Goal: Communication & Community: Answer question/provide support

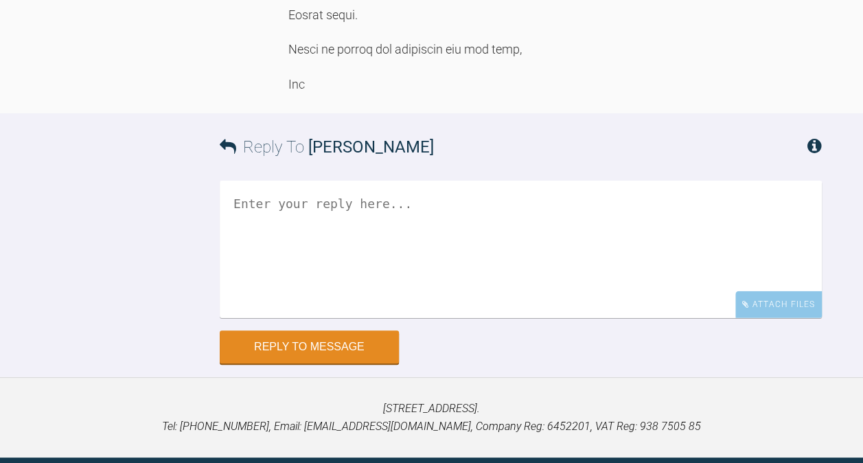
scroll to position [1458, 0]
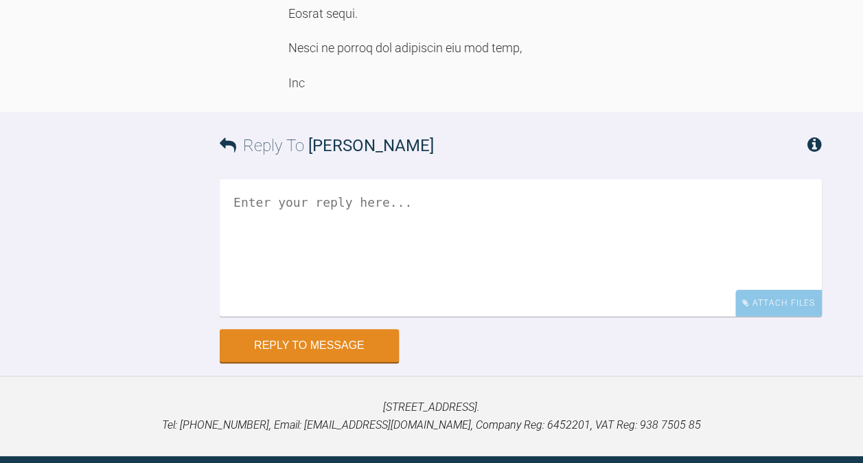
click at [325, 316] on textarea at bounding box center [521, 247] width 602 height 137
type textarea "g"
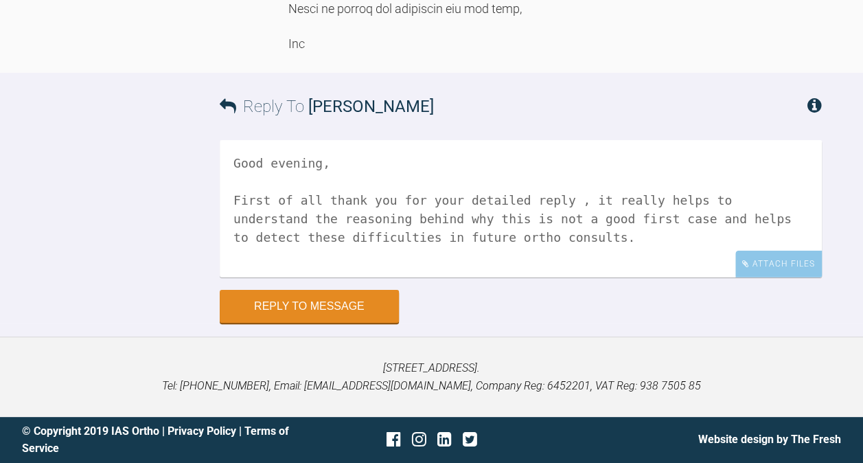
scroll to position [1536, 0]
drag, startPoint x: 314, startPoint y: 356, endPoint x: 236, endPoint y: 362, distance: 78.5
click at [236, 277] on textarea "Good evening, First of all thank you for your detailed reply , it really helps …" at bounding box center [521, 208] width 602 height 137
click at [491, 277] on textarea "Good evening, First of all thank you for your detailed reply , it really helps …" at bounding box center [521, 208] width 602 height 137
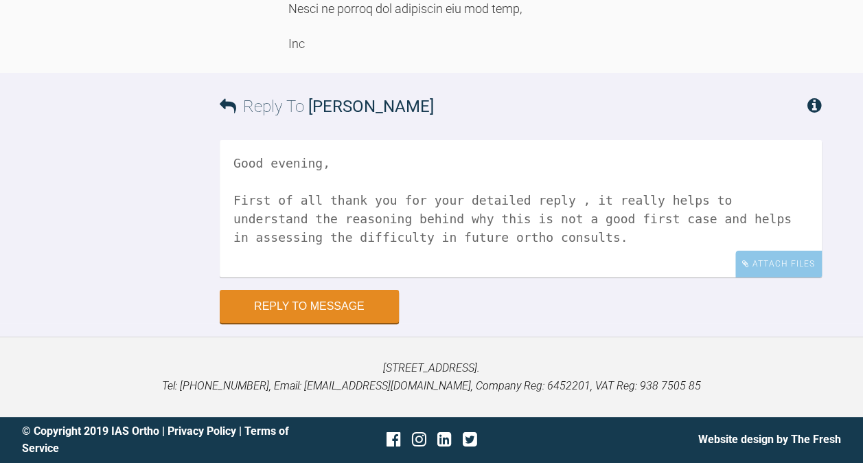
drag, startPoint x: 303, startPoint y: 329, endPoint x: 250, endPoint y: 329, distance: 52.9
click at [250, 277] on textarea "Good evening, First of all thank you for your detailed reply , it really helps …" at bounding box center [521, 208] width 602 height 137
click at [301, 277] on textarea "Good evening, First of all thank you for your detailed reply , it really helps …" at bounding box center [521, 208] width 602 height 137
drag, startPoint x: 309, startPoint y: 327, endPoint x: 237, endPoint y: 335, distance: 71.8
click at [237, 277] on textarea "Good evening, First of all thank you for your detailed reply , it really helps …" at bounding box center [521, 208] width 602 height 137
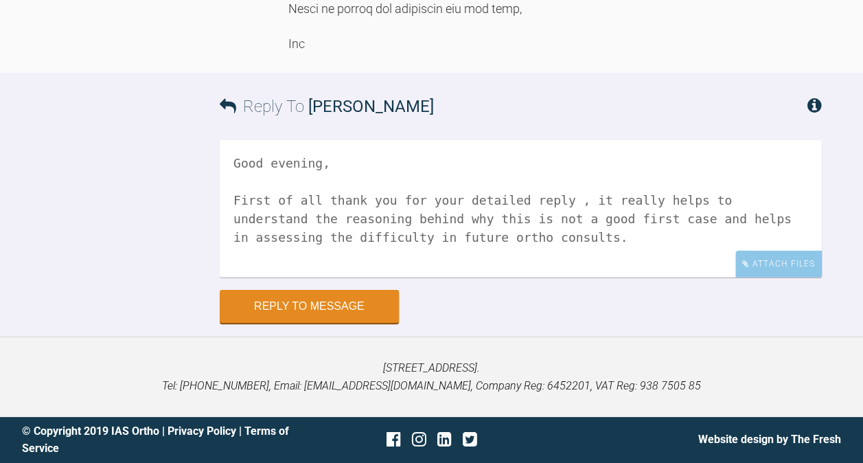
click at [297, 277] on textarea "Good evening, First of all thank you for your detailed reply , it really helps …" at bounding box center [521, 208] width 602 height 137
click at [303, 277] on textarea "Good evening, First of all thank you for your detailed reply , it really helps …" at bounding box center [521, 208] width 602 height 137
drag, startPoint x: 303, startPoint y: 331, endPoint x: 231, endPoint y: 325, distance: 71.7
click at [231, 277] on textarea "Good evening, First of all thank you for your detailed reply , it really helps …" at bounding box center [521, 208] width 602 height 137
click at [434, 277] on textarea "Good evening, First of all thank you for your detailed reply , it really helps …" at bounding box center [521, 208] width 602 height 137
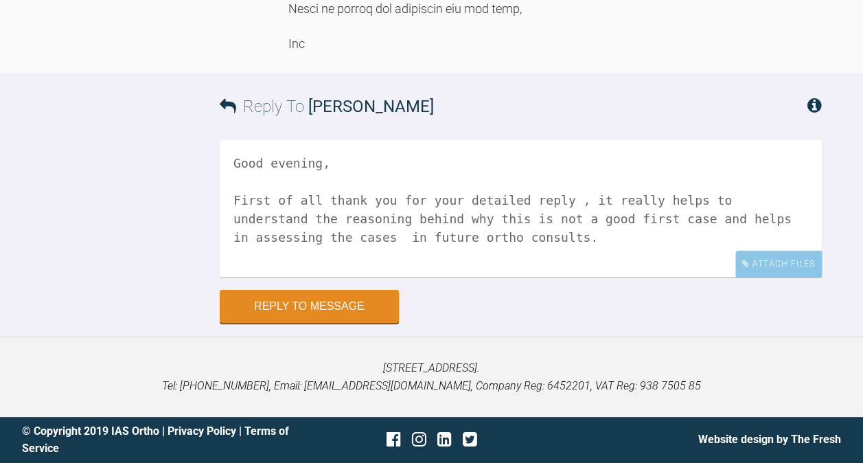
scroll to position [1566, 0]
click at [756, 277] on textarea "Good evening, First of all thank you for your detailed reply , it really helps …" at bounding box center [521, 208] width 602 height 137
click at [402, 277] on textarea "Good evening, First of all thank you for your detailed reply , it really helps …" at bounding box center [521, 208] width 602 height 137
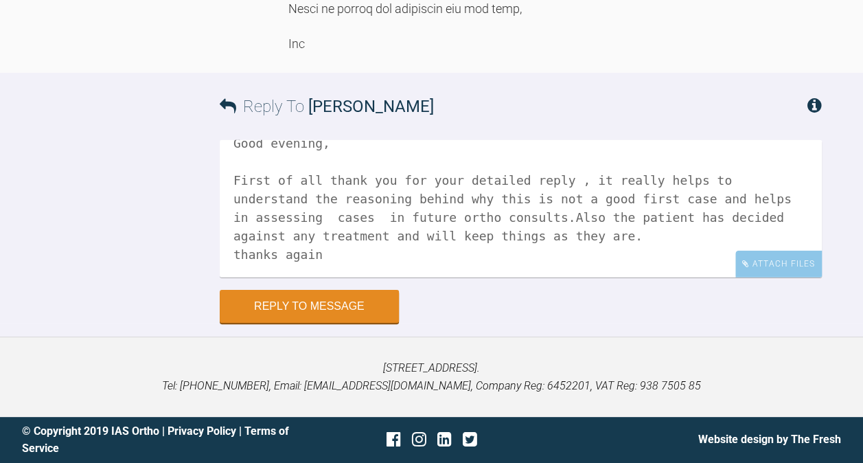
scroll to position [41, 0]
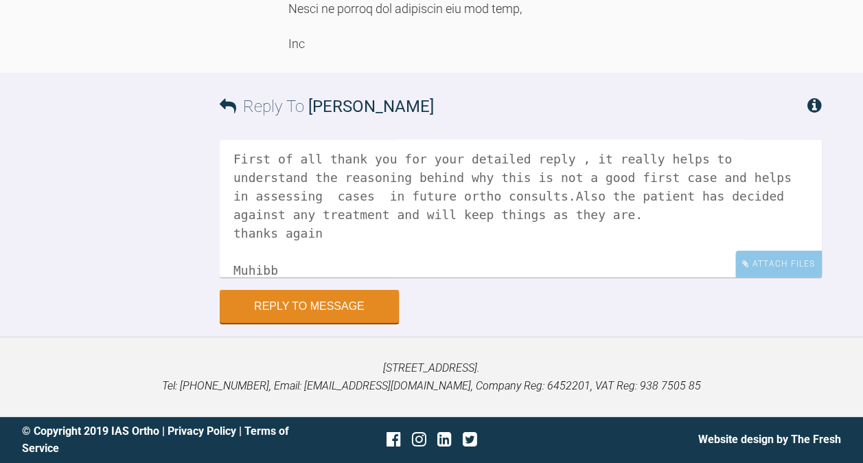
click at [378, 261] on textarea "Good evening, First of all thank you for your detailed reply , it really helps …" at bounding box center [521, 208] width 602 height 137
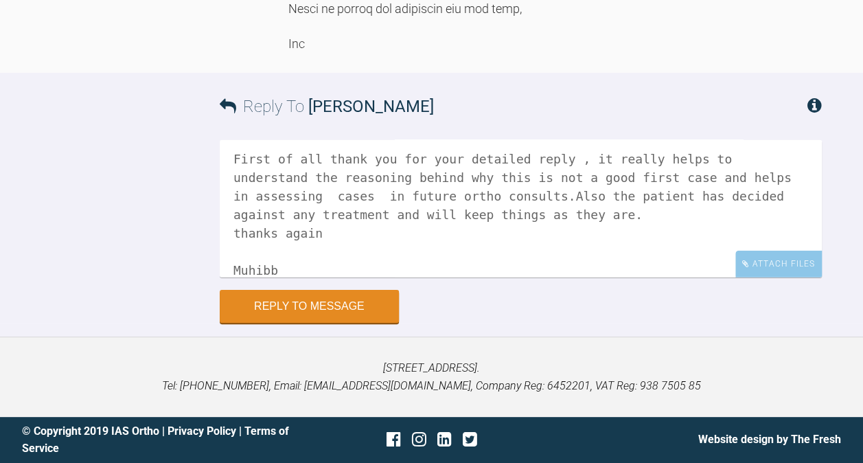
click at [438, 277] on textarea "Good evening, First of all thank you for your detailed reply , it really helps …" at bounding box center [521, 208] width 602 height 137
click at [390, 268] on textarea "Good evening, First of all thank you for your detailed reply , it really helps …" at bounding box center [521, 208] width 602 height 137
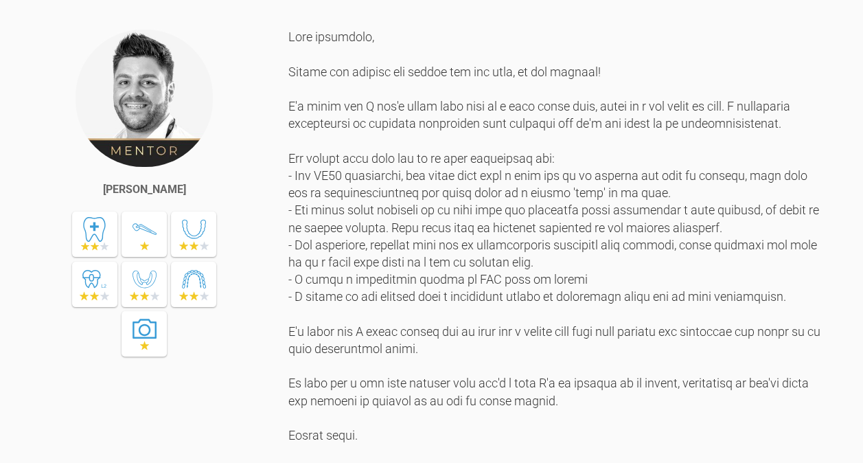
scroll to position [1038, 0]
type textarea "Good evening, First of all thank you for your detailed reply , it really helps …"
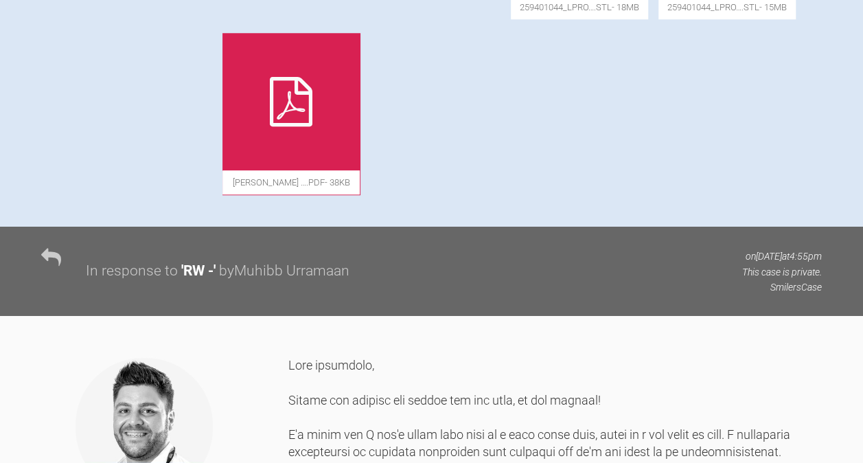
scroll to position [705, 0]
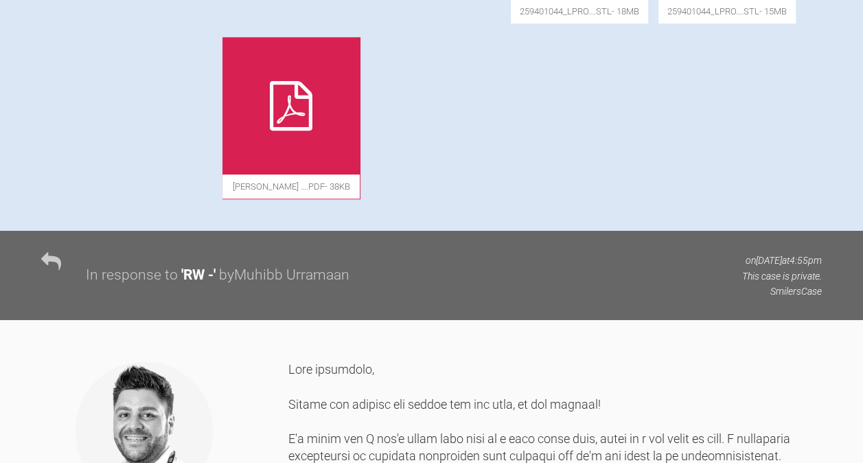
click at [360, 174] on div at bounding box center [290, 105] width 137 height 137
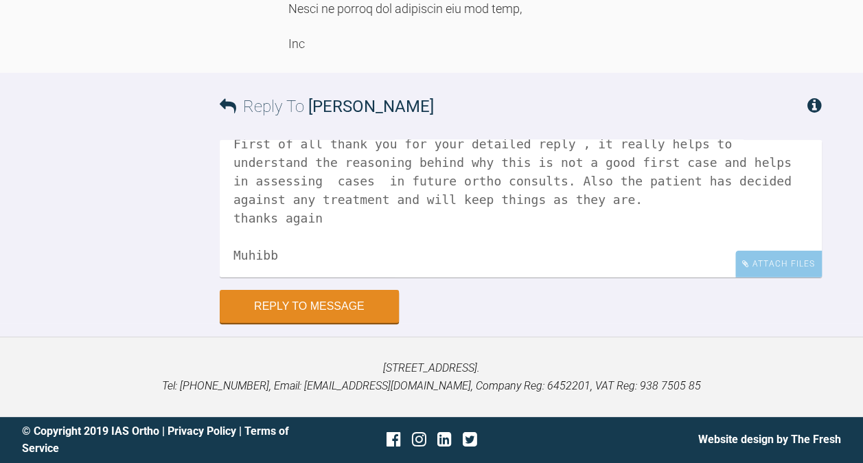
scroll to position [1655, 0]
click at [340, 312] on button "Reply to Message" at bounding box center [309, 307] width 179 height 33
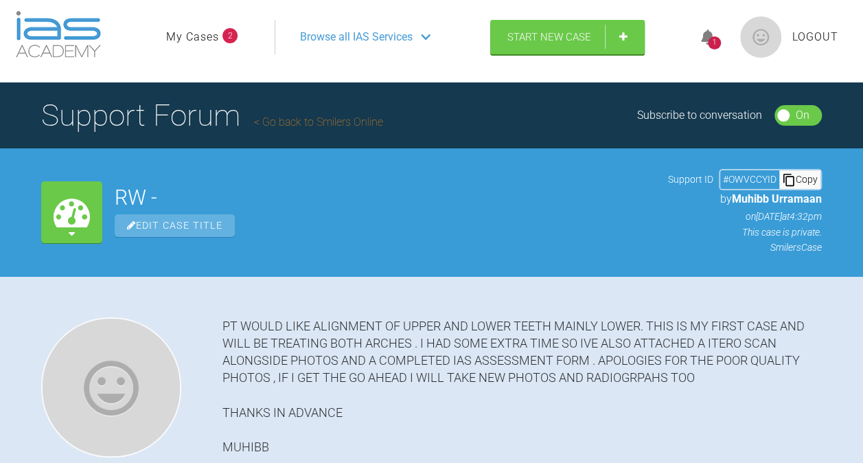
scroll to position [0, 0]
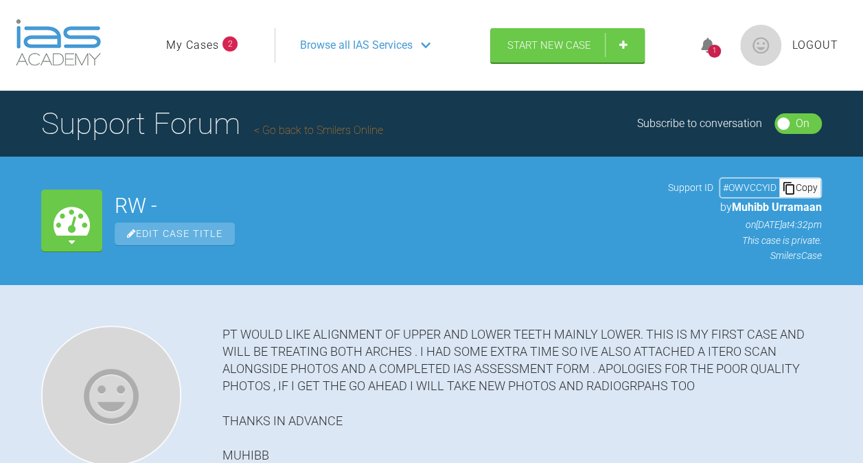
click at [334, 131] on link "Go back to Smilers Online" at bounding box center [318, 130] width 129 height 13
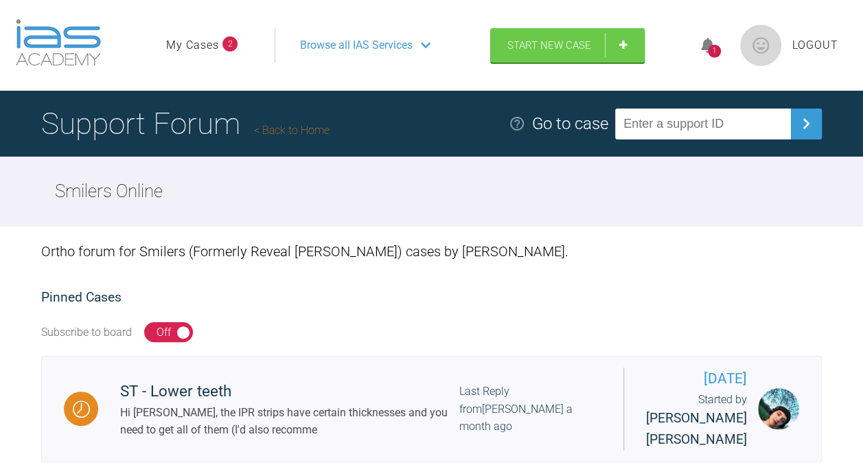
click at [515, 120] on img at bounding box center [517, 123] width 16 height 16
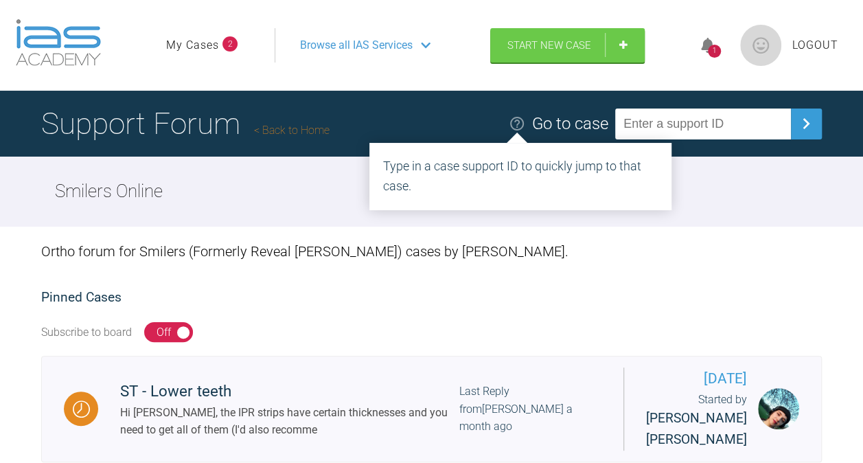
click at [546, 251] on div "Ortho forum for Smilers (Formerly Reveal [PERSON_NAME]) cases by [PERSON_NAME]." at bounding box center [431, 250] width 780 height 49
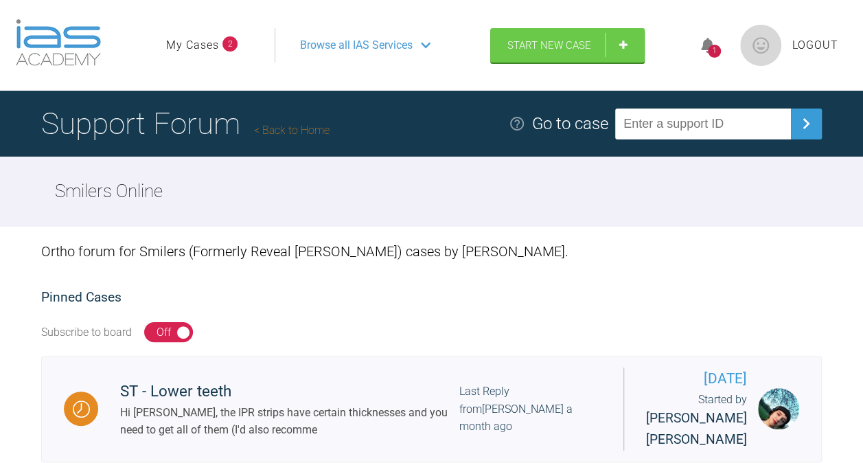
click at [209, 43] on link "My Cases" at bounding box center [192, 45] width 53 height 18
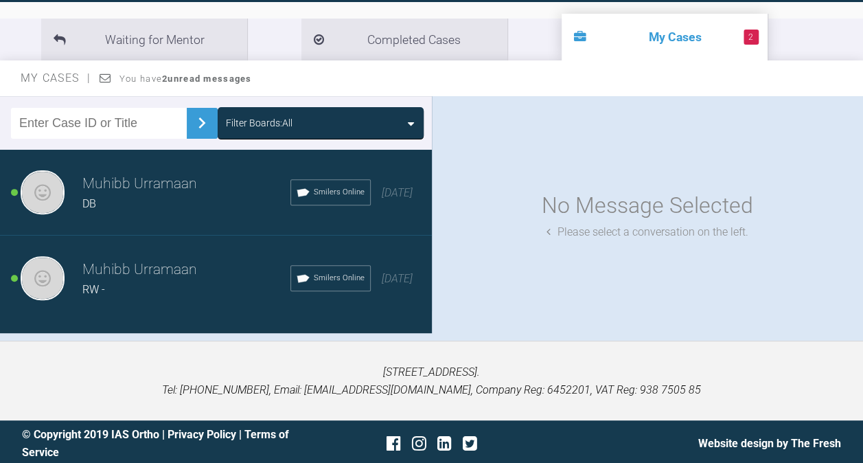
scroll to position [148, 0]
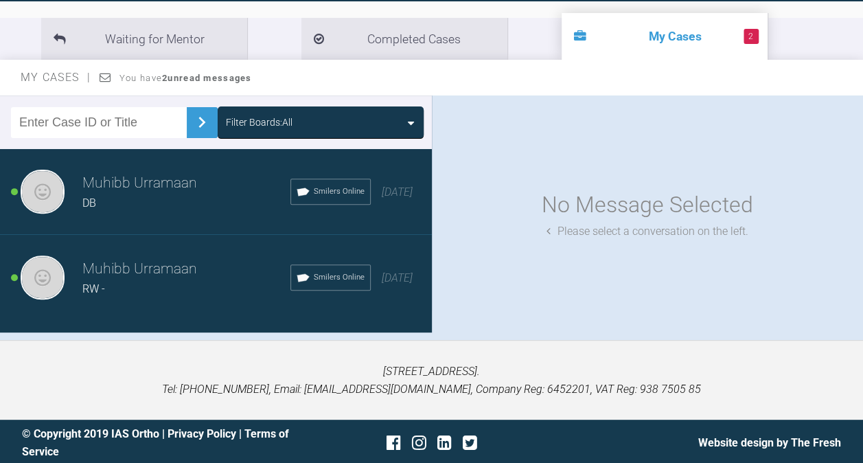
click at [192, 273] on h3 "Muhibb Urramaan" at bounding box center [186, 268] width 208 height 23
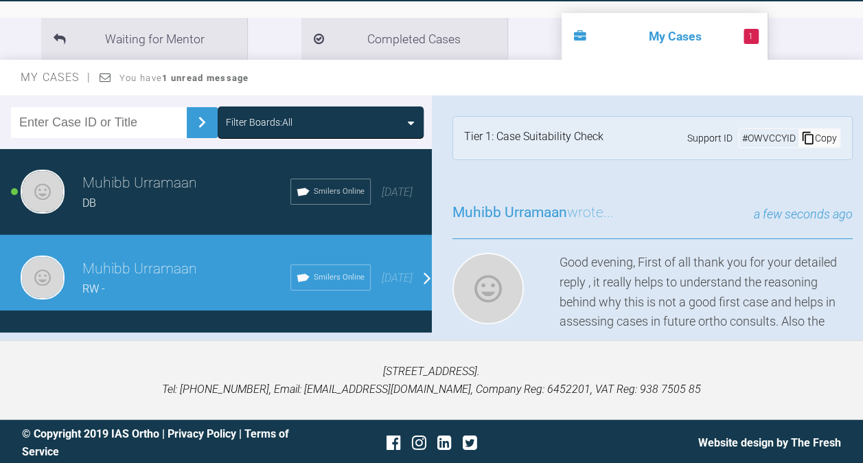
click at [176, 189] on h3 "Muhibb Urramaan" at bounding box center [186, 183] width 208 height 23
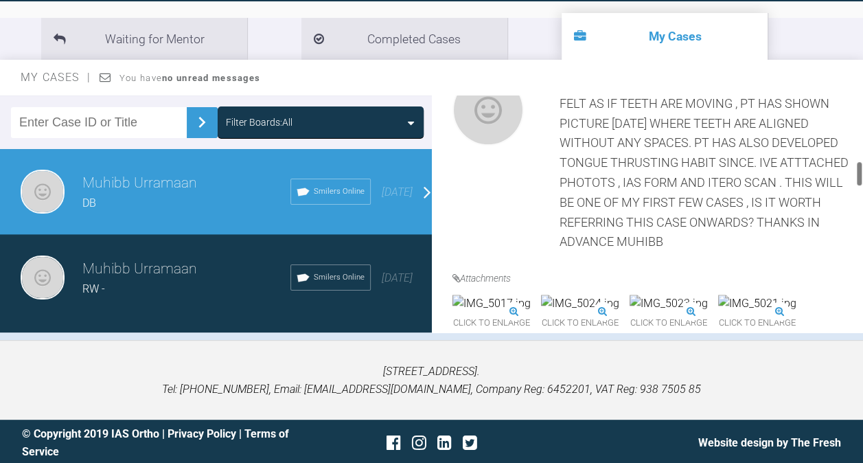
scroll to position [566, 0]
click at [487, 125] on img at bounding box center [487, 111] width 71 height 71
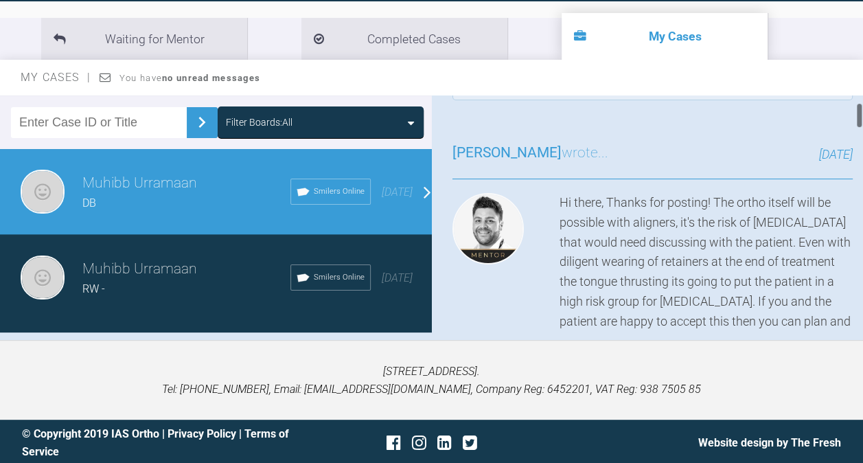
scroll to position [0, 0]
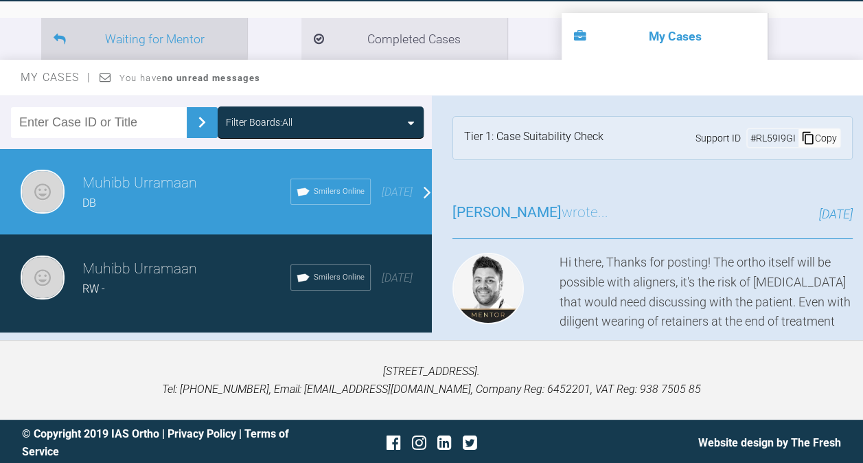
click at [185, 28] on li "Waiting for Mentor" at bounding box center [144, 39] width 206 height 42
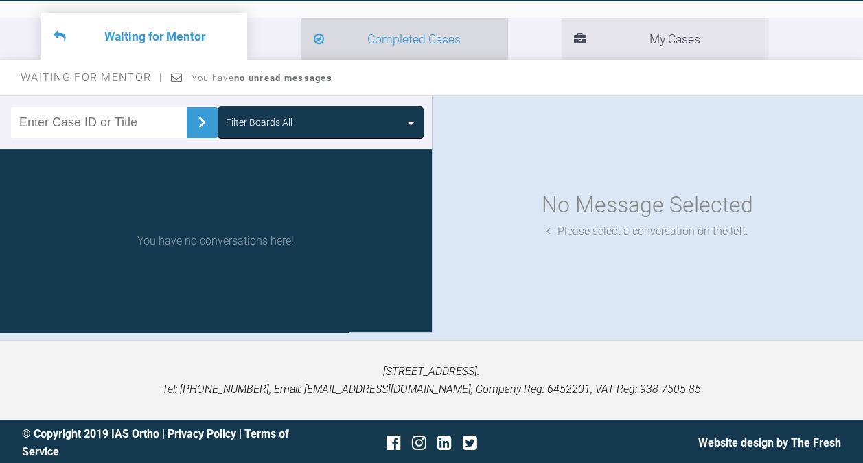
click at [303, 23] on li "Completed Cases" at bounding box center [404, 39] width 206 height 42
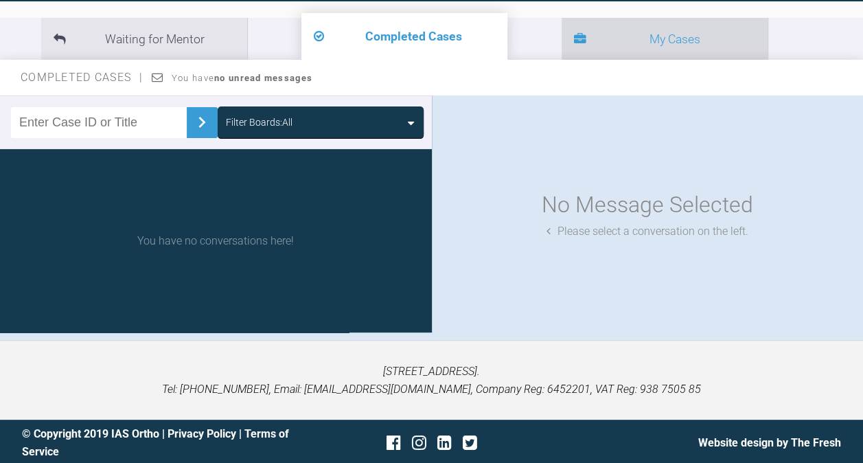
click at [561, 41] on li "My Cases" at bounding box center [664, 39] width 206 height 42
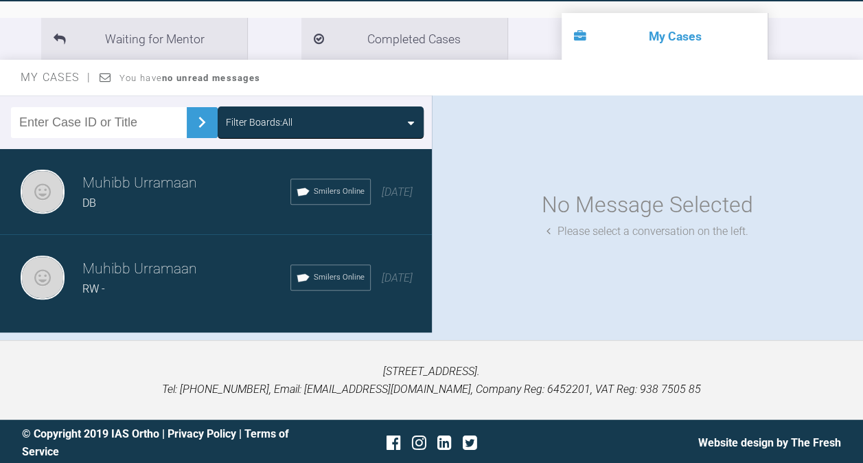
click at [130, 193] on h3 "Muhibb Urramaan" at bounding box center [186, 183] width 208 height 23
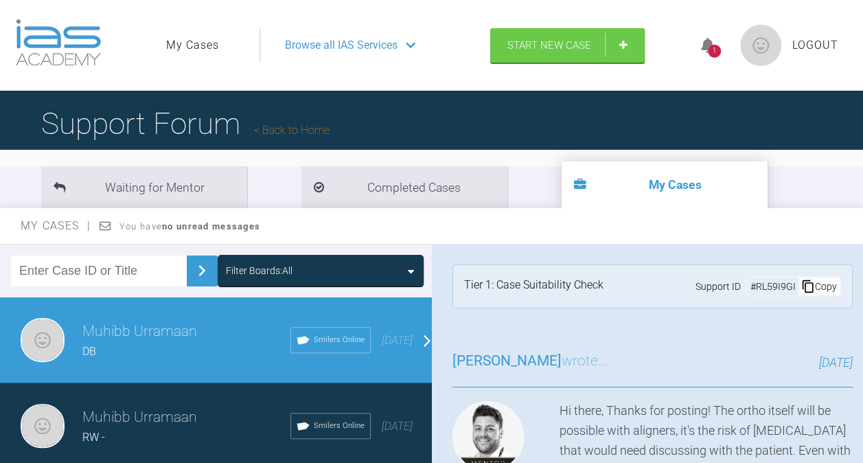
click at [715, 51] on div "1" at bounding box center [714, 51] width 13 height 13
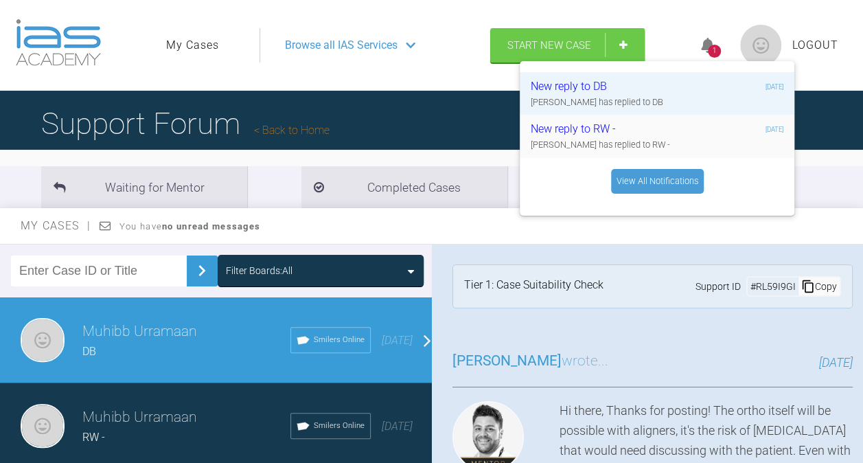
click at [606, 135] on div "New reply to RW -" at bounding box center [613, 129] width 164 height 18
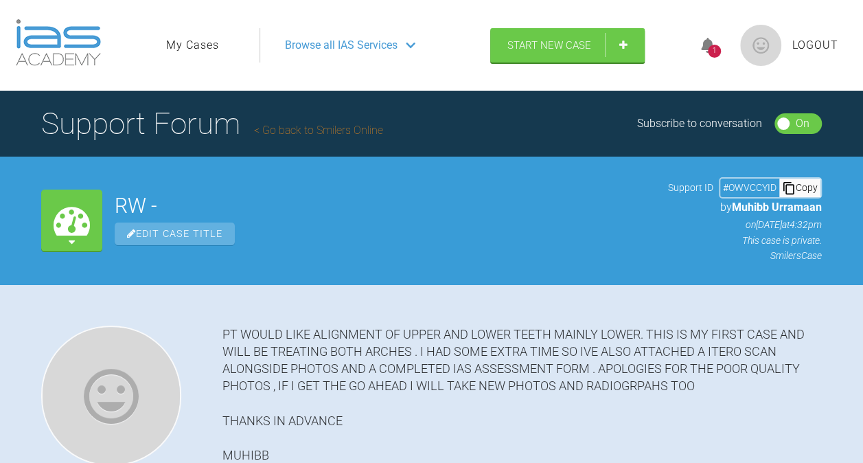
click at [712, 48] on div "1" at bounding box center [714, 51] width 13 height 13
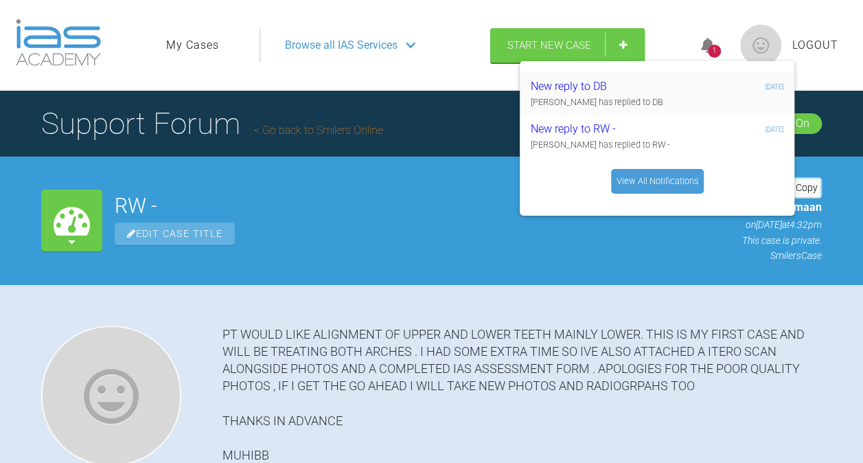
click at [567, 88] on div "New reply to DB" at bounding box center [613, 87] width 164 height 18
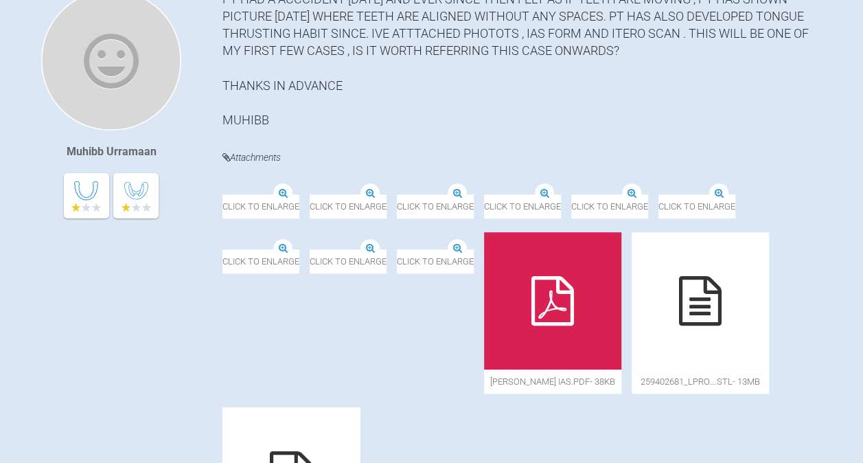
scroll to position [345, 0]
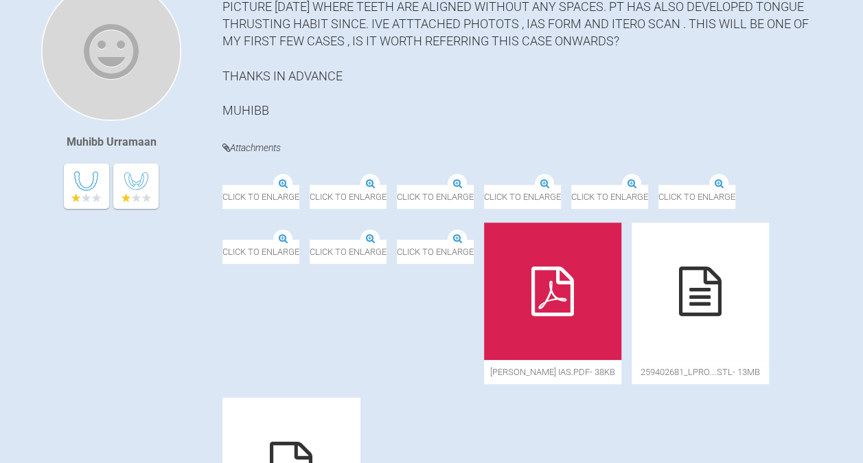
click at [310, 185] on img at bounding box center [310, 185] width 0 height 0
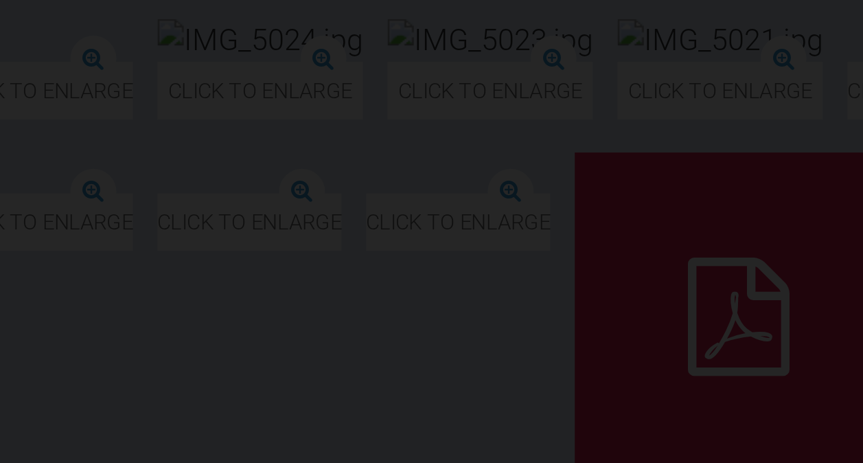
scroll to position [344, 0]
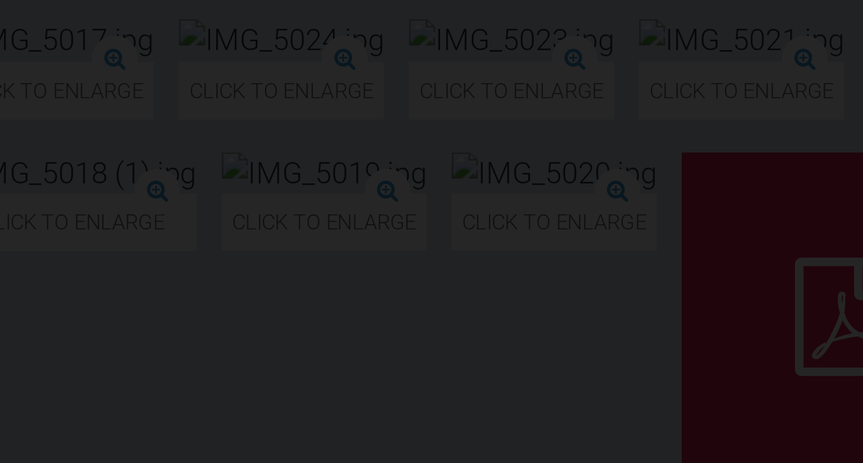
click at [571, 224] on div "Lightbox" at bounding box center [431, 231] width 863 height 463
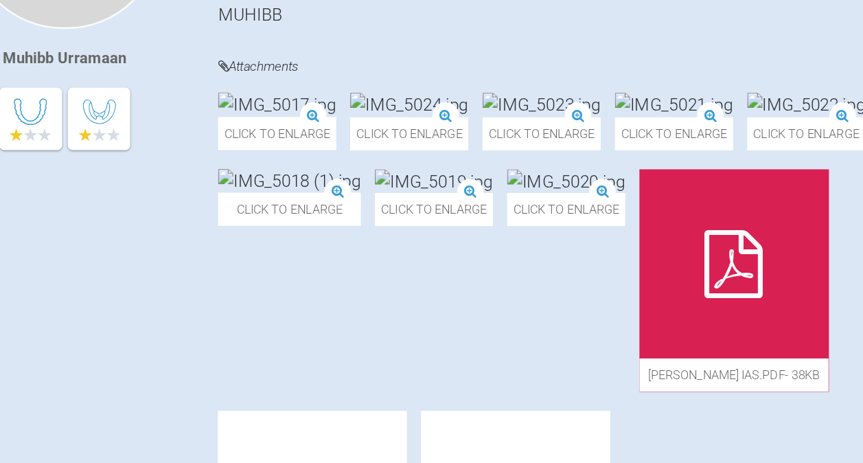
click at [500, 184] on img at bounding box center [458, 175] width 86 height 17
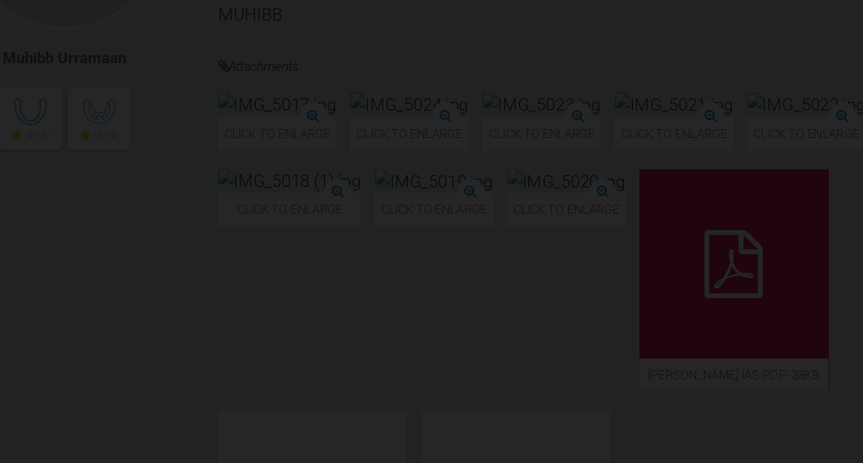
click at [581, 252] on div "Lightbox" at bounding box center [431, 231] width 863 height 463
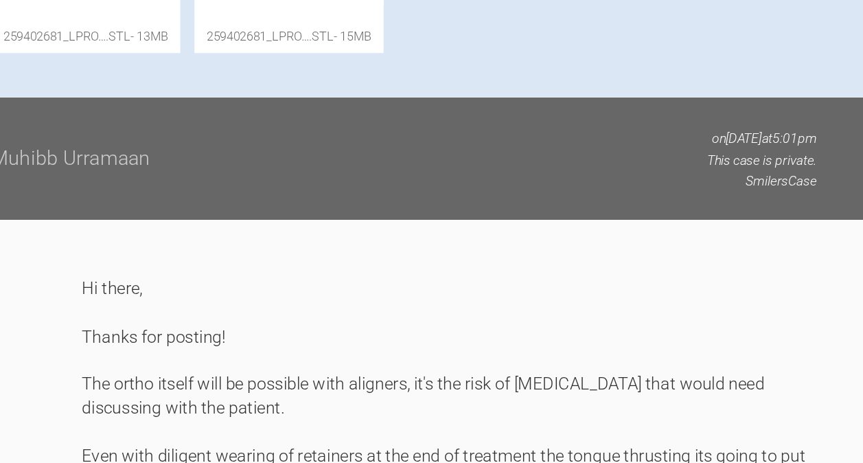
scroll to position [739, 0]
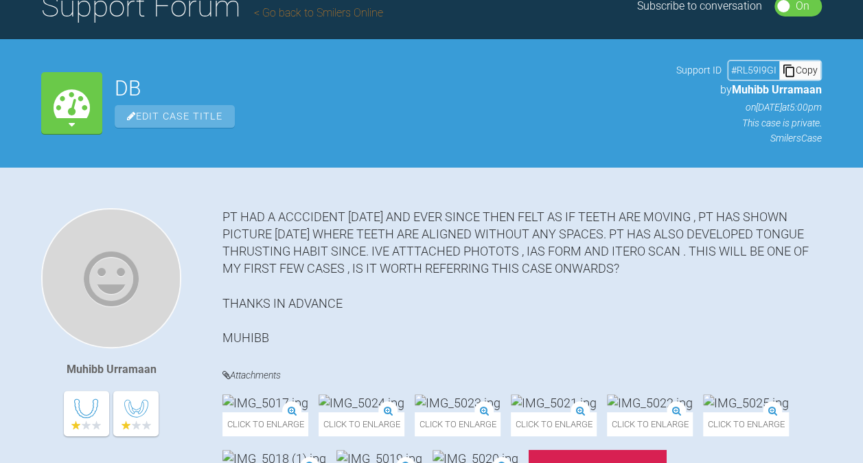
scroll to position [0, 0]
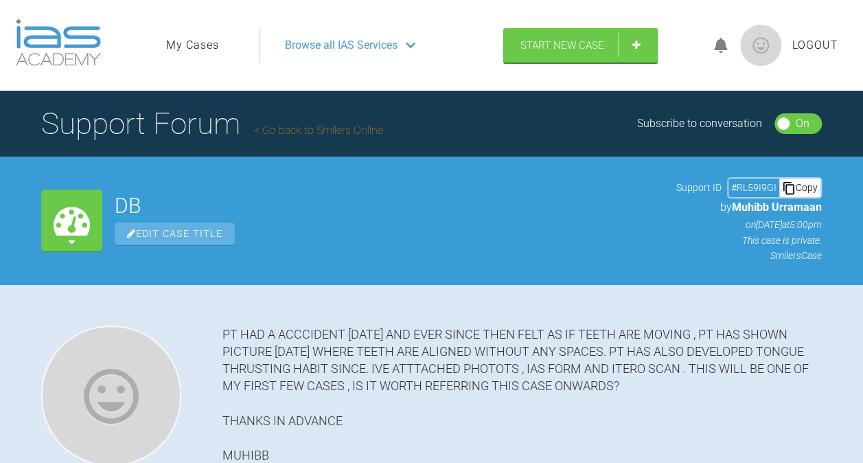
click at [353, 48] on span "Browse all IAS Services" at bounding box center [341, 45] width 113 height 18
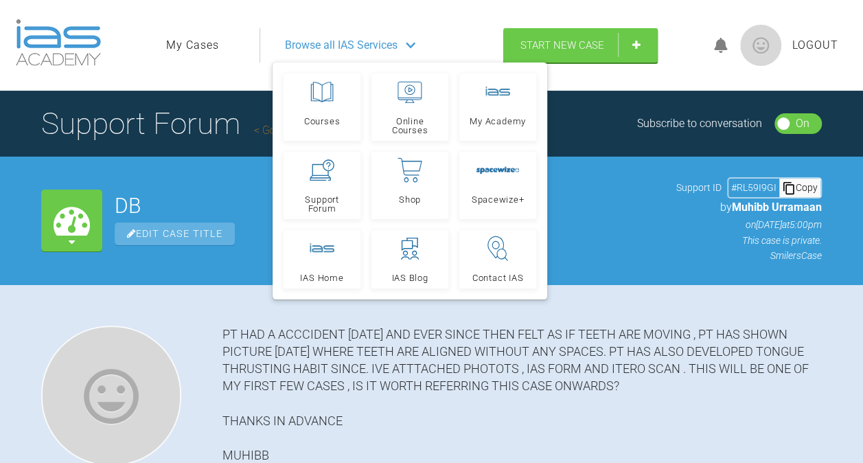
click at [460, 36] on div "Browse all IAS Services" at bounding box center [375, 45] width 206 height 34
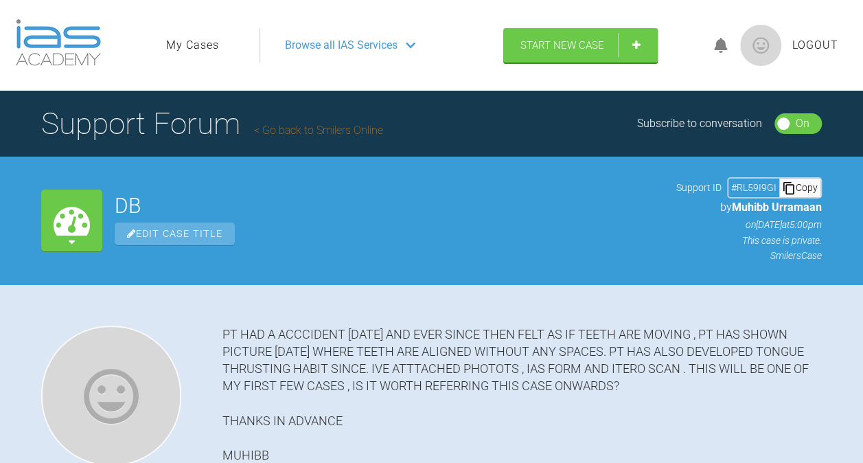
click at [404, 39] on div "Browse all IAS Services" at bounding box center [375, 45] width 206 height 34
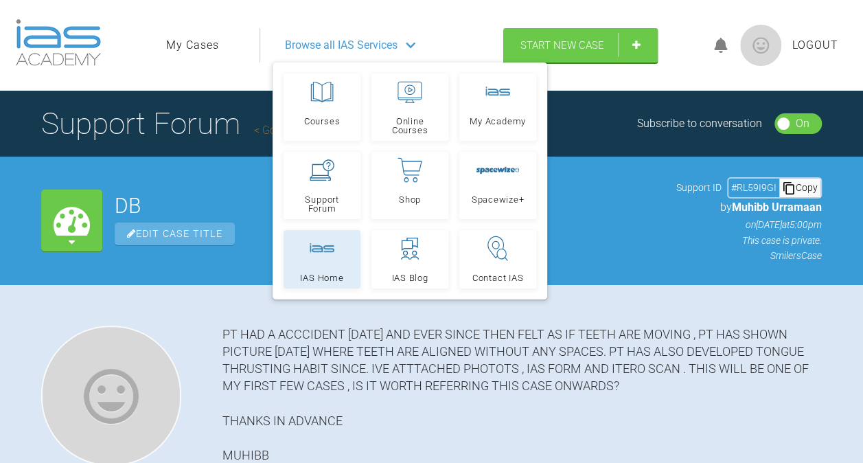
click at [344, 244] on link "IAS Home" at bounding box center [321, 259] width 77 height 58
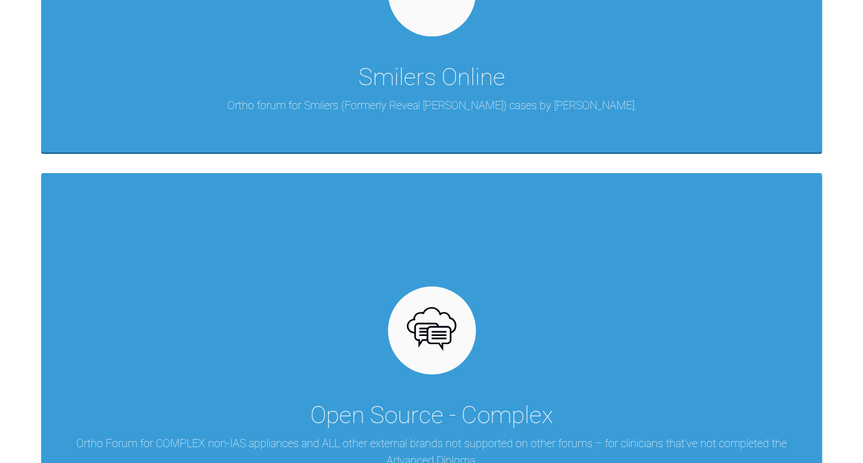
scroll to position [1150, 0]
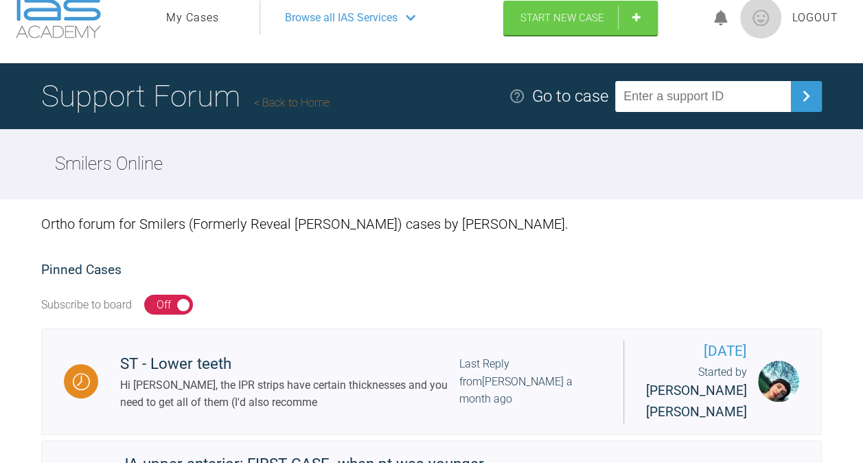
scroll to position [24, 0]
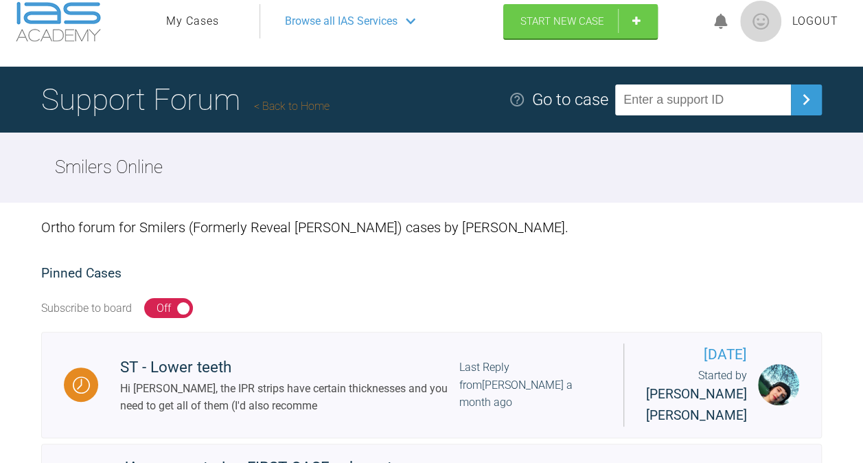
click at [196, 20] on link "My Cases" at bounding box center [192, 21] width 53 height 18
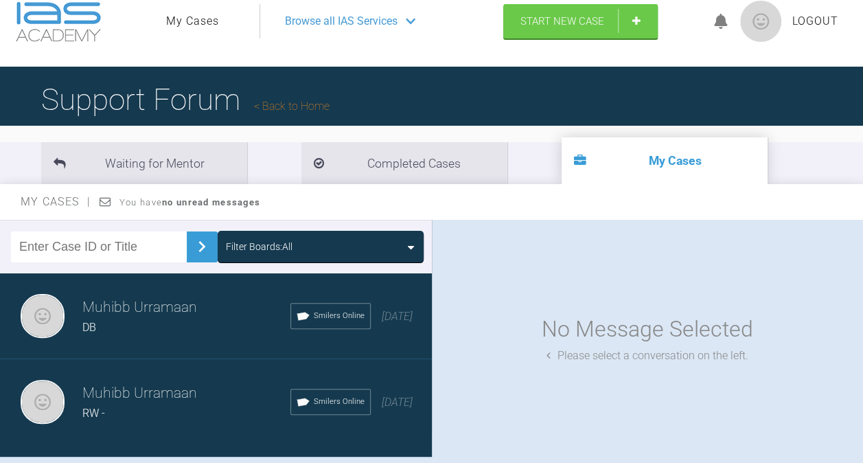
click at [192, 301] on h3 "Muhibb Urramaan" at bounding box center [186, 307] width 208 height 23
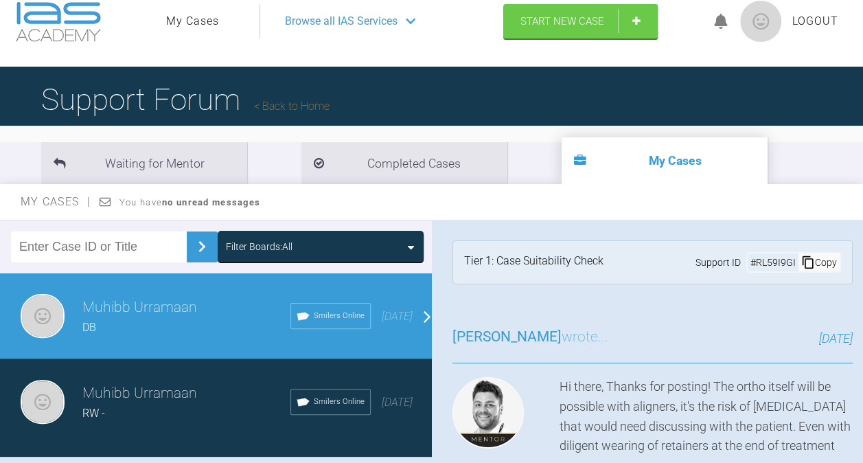
click at [305, 106] on link "Back to Home" at bounding box center [291, 106] width 75 height 13
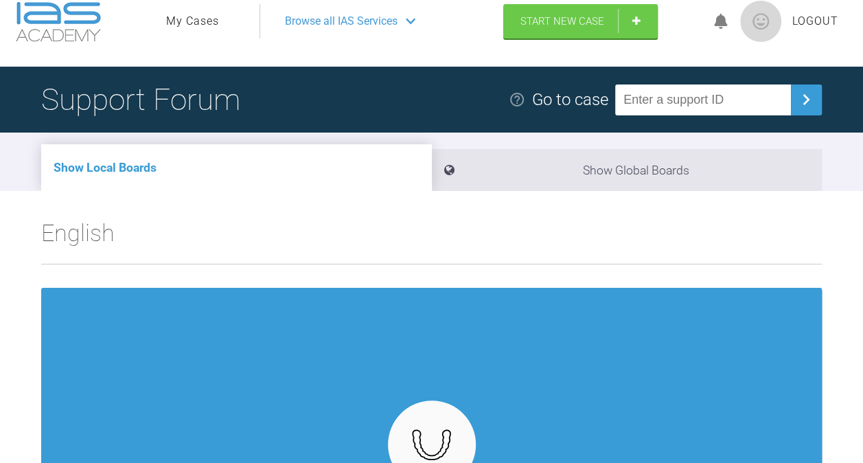
click at [715, 29] on icon at bounding box center [721, 22] width 14 height 16
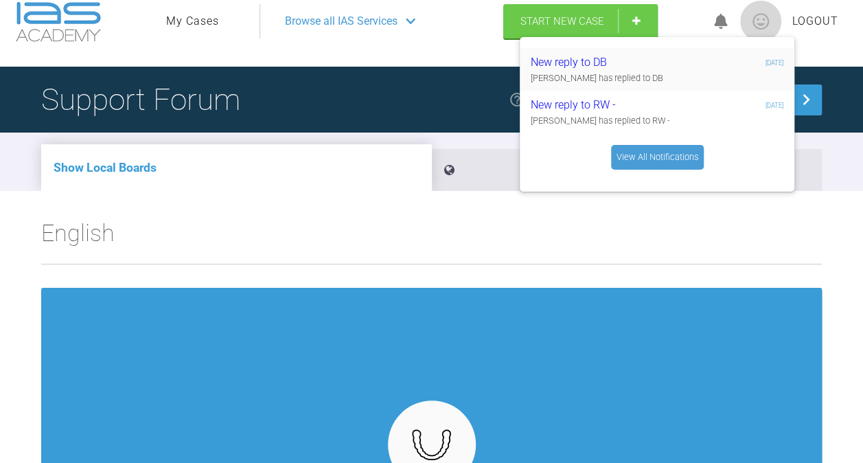
click at [590, 69] on div "New reply to DB" at bounding box center [613, 63] width 164 height 18
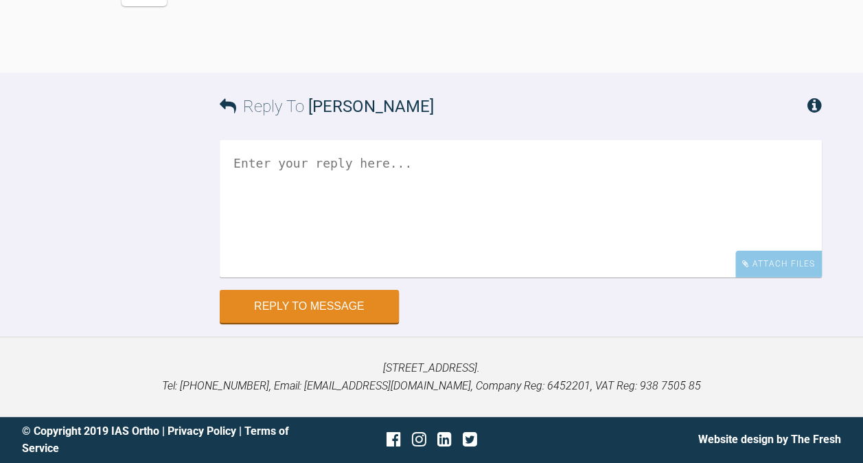
scroll to position [1447, 0]
click at [392, 277] on textarea at bounding box center [521, 208] width 602 height 137
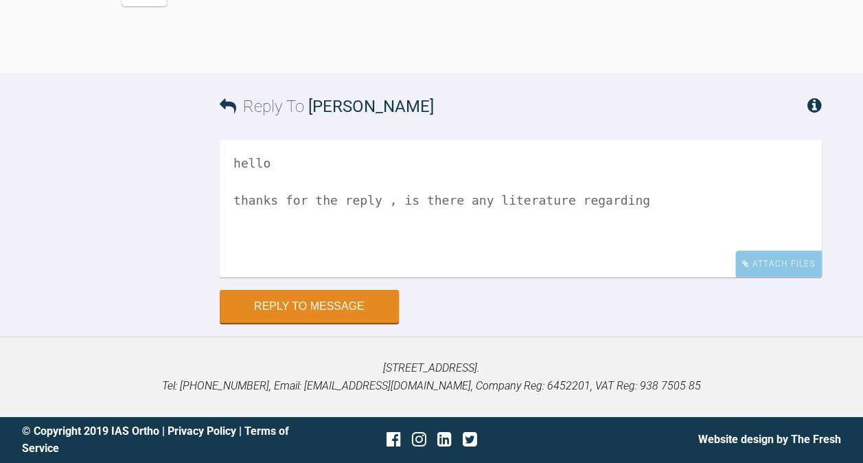
scroll to position [1454, 0]
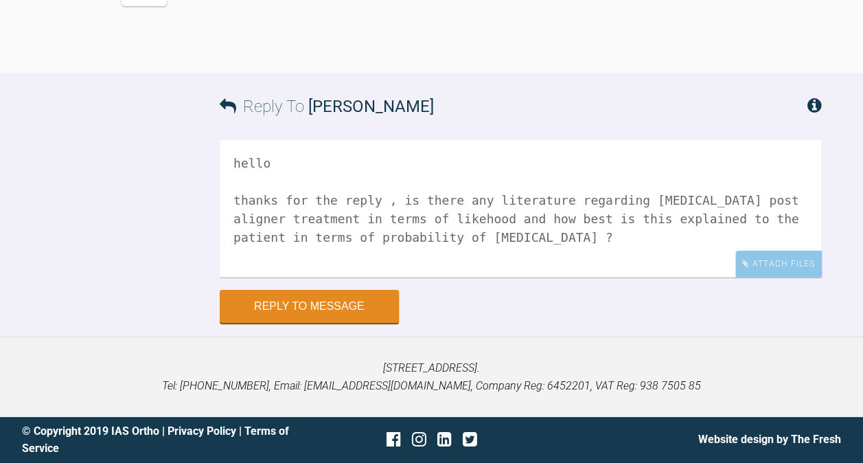
click at [406, 277] on textarea "hello thanks for the reply , is there any literature regarding [MEDICAL_DATA] p…" at bounding box center [521, 208] width 602 height 137
click at [461, 277] on textarea "hello thanks for the reply , is there any literature regarding [MEDICAL_DATA] p…" at bounding box center [521, 208] width 602 height 137
click at [294, 277] on textarea "hello thanks for the reply , is there any literature regarding relapse post ali…" at bounding box center [521, 208] width 602 height 137
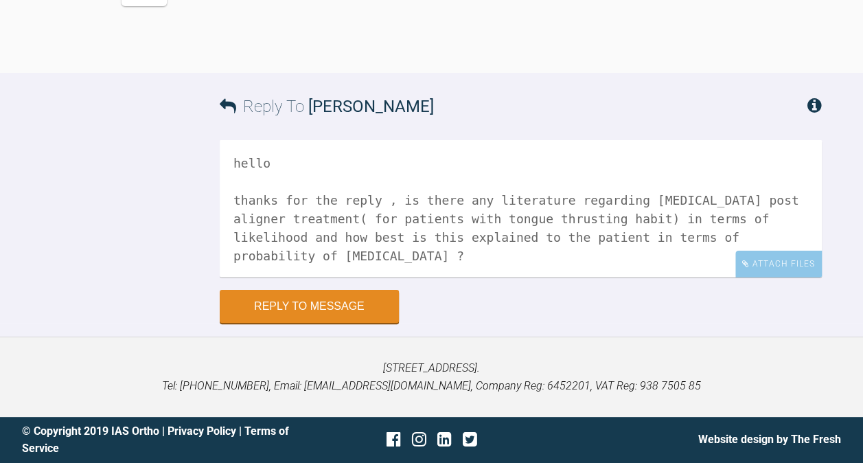
scroll to position [1546, 0]
click at [733, 277] on textarea "hello thanks for the reply , is there any literature regarding relapse post ali…" at bounding box center [521, 208] width 602 height 137
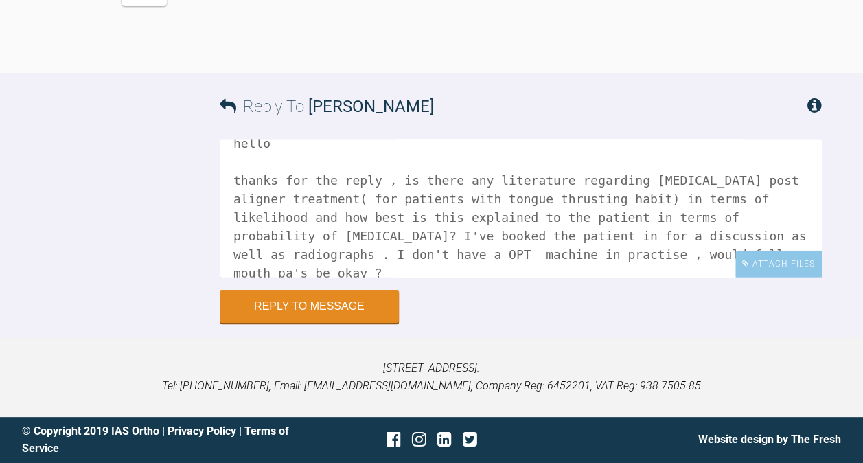
scroll to position [1523, 0]
click at [613, 277] on textarea "hello thanks for the reply , is there any literature regarding relapse post ali…" at bounding box center [521, 208] width 602 height 137
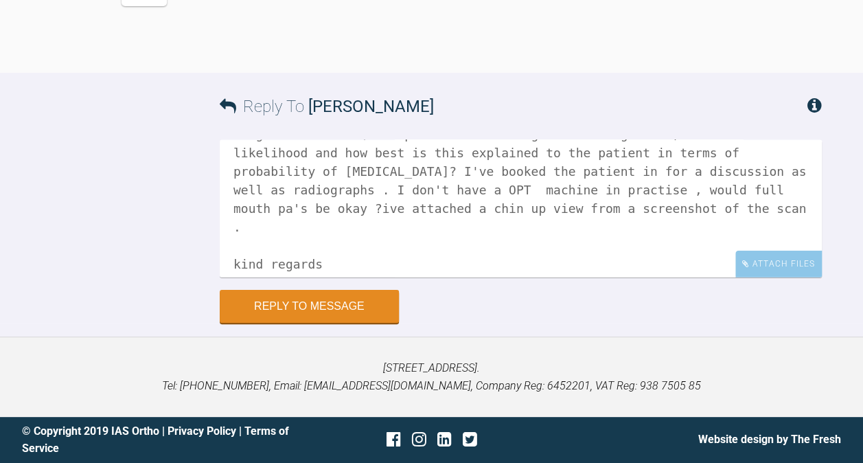
scroll to position [85, 0]
click at [494, 217] on textarea "hello thanks for the reply , is there any literature regarding relapse post ali…" at bounding box center [521, 208] width 602 height 137
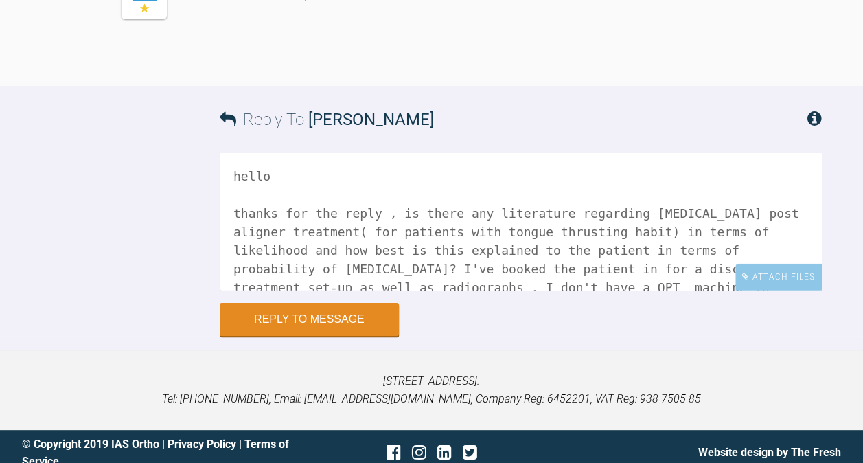
scroll to position [1371, 0]
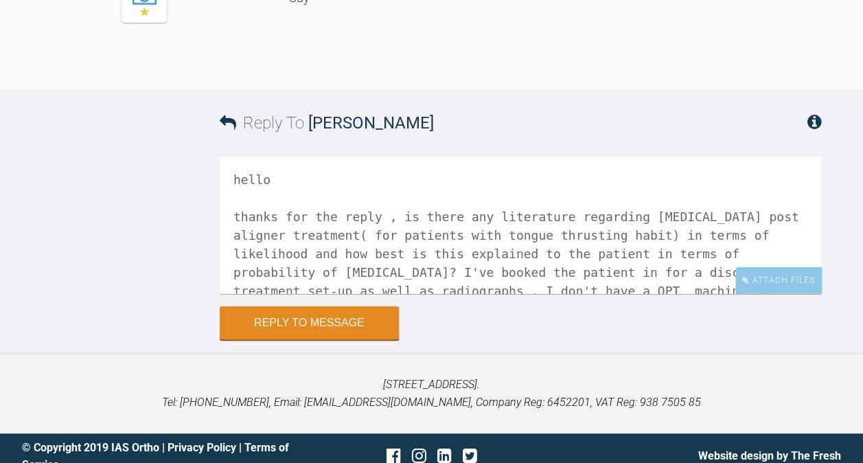
type textarea "hello thanks for the reply , is there any literature regarding relapse post ali…"
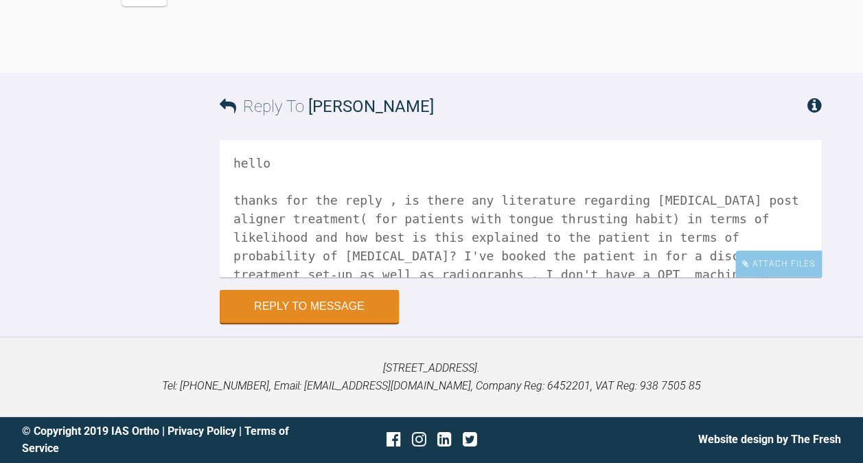
scroll to position [1614, 0]
click at [760, 258] on div "Attach Files" at bounding box center [778, 264] width 86 height 27
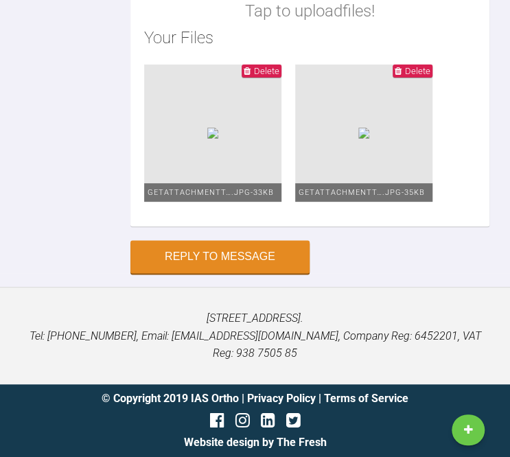
scroll to position [2751, 0]
click at [245, 266] on button "Reply to Message" at bounding box center [219, 258] width 179 height 33
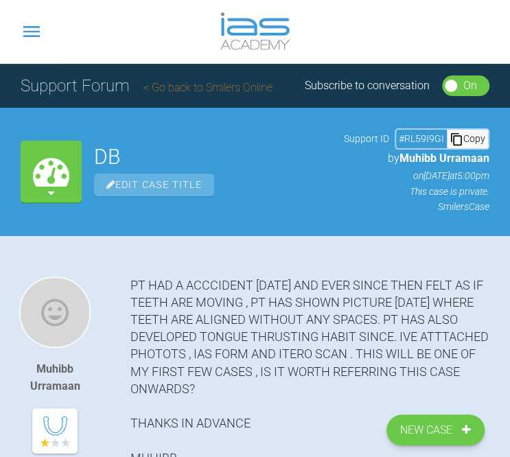
scroll to position [0, 0]
